Goal: Information Seeking & Learning: Learn about a topic

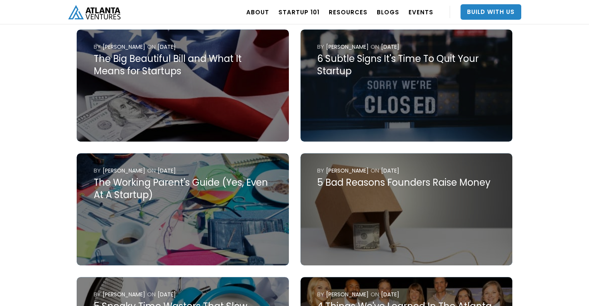
scroll to position [465, 0]
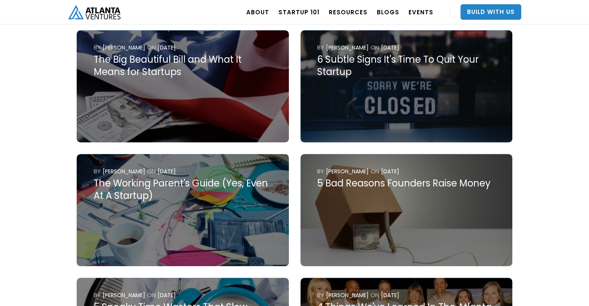
click at [397, 177] on div "5 Bad Reasons Founders Raise Money" at bounding box center [406, 183] width 178 height 12
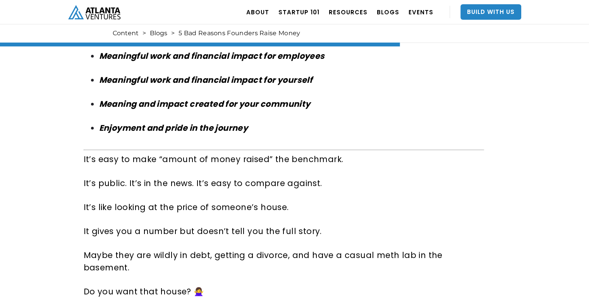
scroll to position [2117, 0]
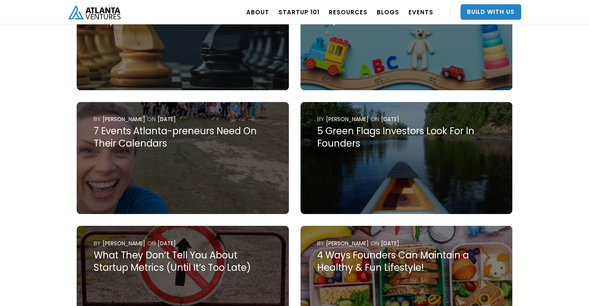
scroll to position [1270, 0]
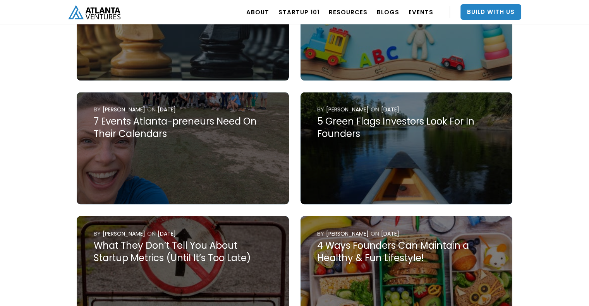
click at [422, 143] on img at bounding box center [406, 148] width 212 height 112
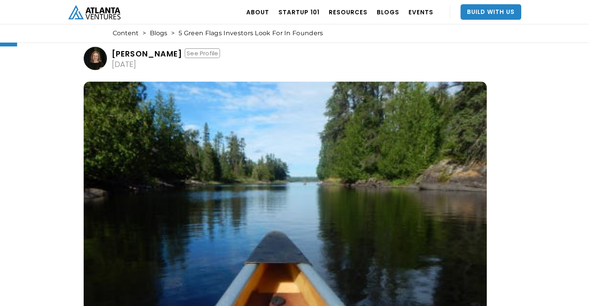
scroll to position [77, 0]
